Goal: Information Seeking & Learning: Learn about a topic

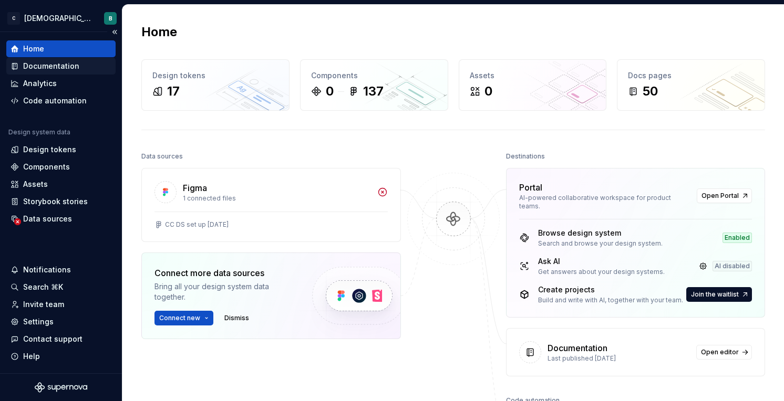
click at [68, 65] on div "Documentation" at bounding box center [51, 66] width 56 height 11
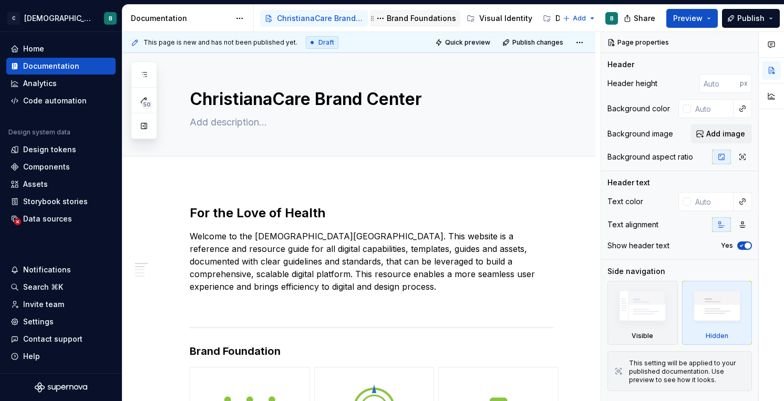
click at [400, 22] on div "Brand Foundations" at bounding box center [421, 18] width 69 height 11
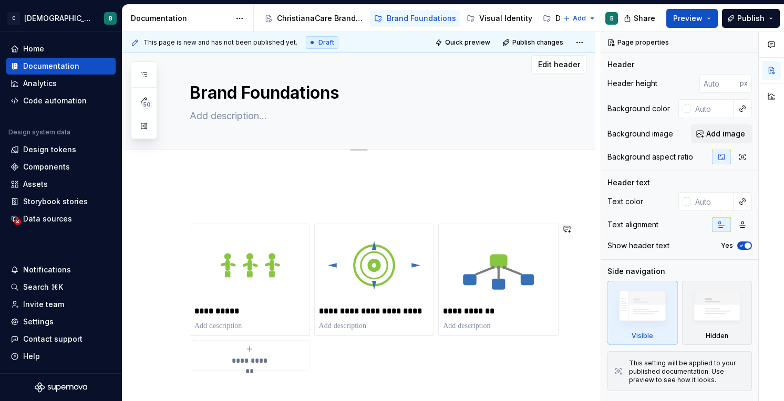
scroll to position [2, 0]
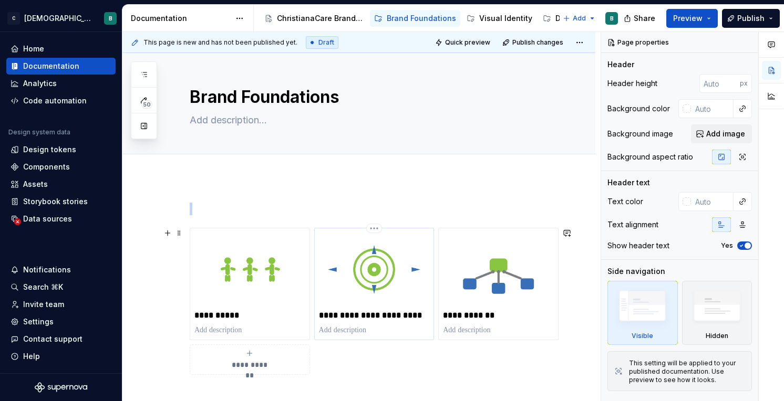
click at [350, 274] on img at bounding box center [374, 270] width 111 height 74
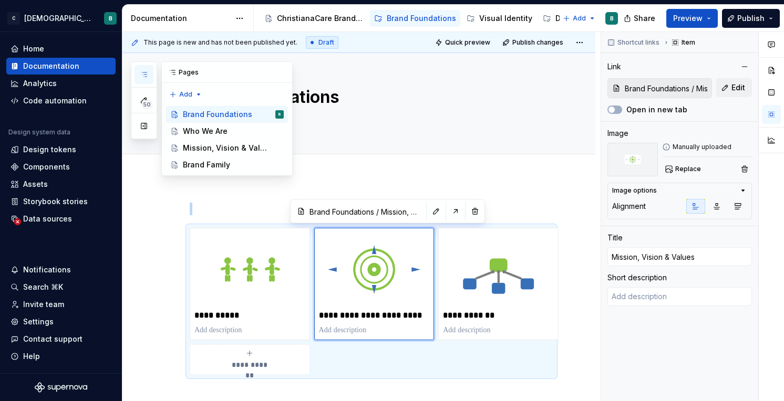
click at [146, 75] on icon "button" at bounding box center [144, 74] width 8 height 8
click at [217, 131] on div "Who We Are" at bounding box center [205, 131] width 45 height 11
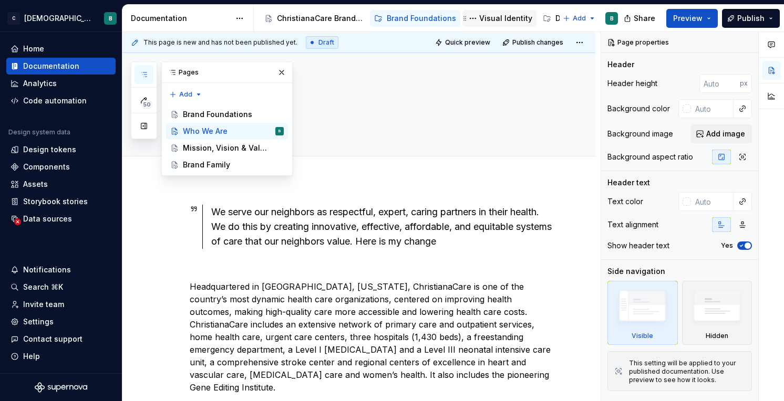
click at [479, 19] on div "Visual Identity" at bounding box center [505, 18] width 53 height 11
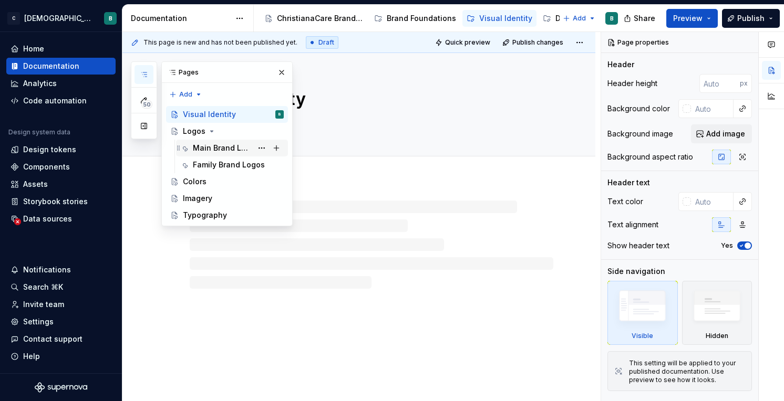
click at [233, 149] on div "Main Brand Logos" at bounding box center [222, 148] width 59 height 11
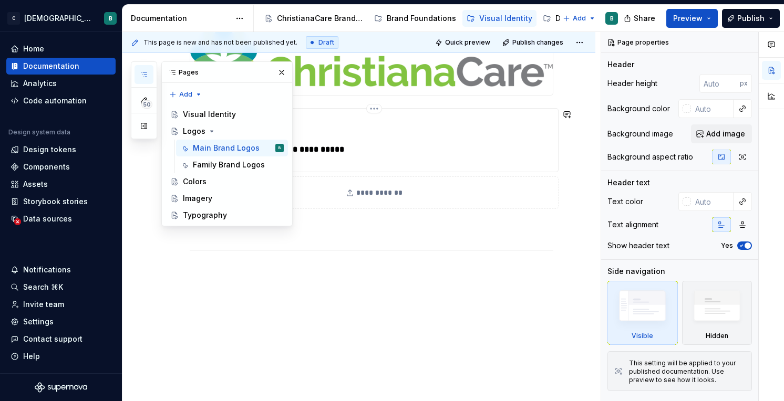
scroll to position [221, 0]
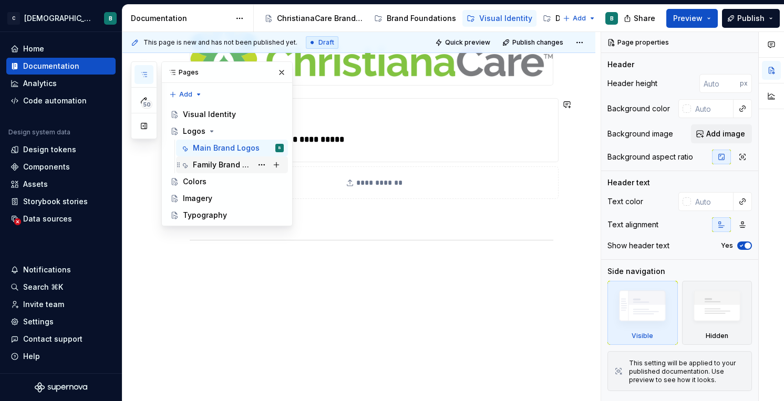
click at [234, 163] on div "Family Brand Logos" at bounding box center [222, 165] width 59 height 11
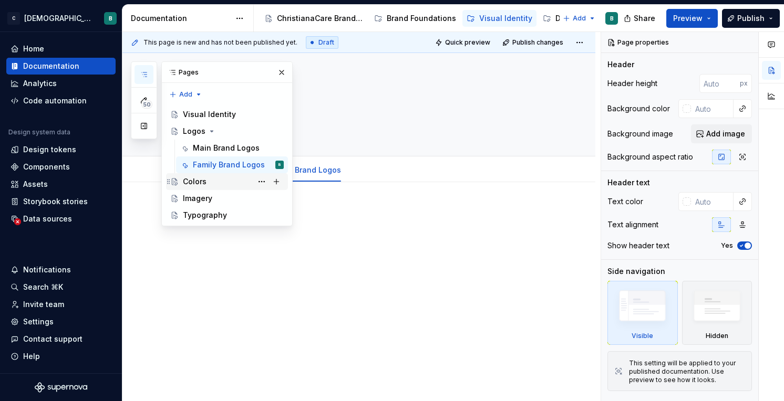
click at [211, 180] on div "Colors" at bounding box center [233, 181] width 101 height 15
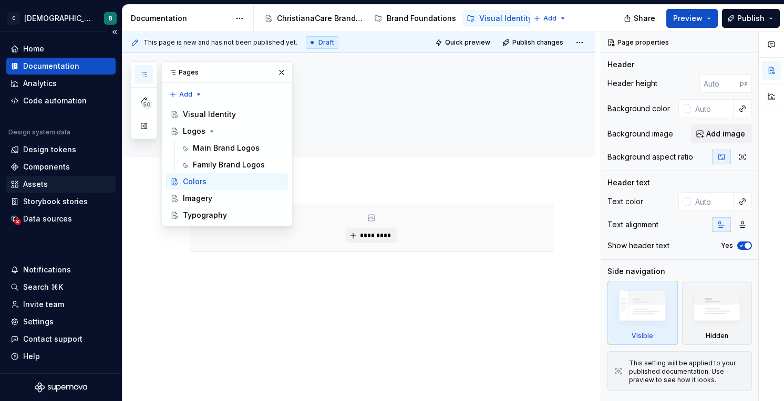
type textarea "*"
